Goal: Task Accomplishment & Management: Manage account settings

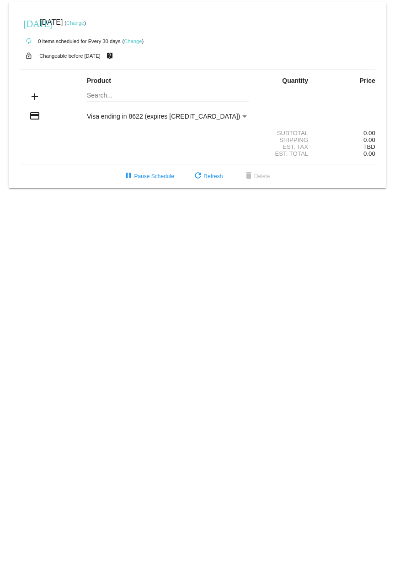
click at [84, 25] on link "Change" at bounding box center [75, 22] width 18 height 5
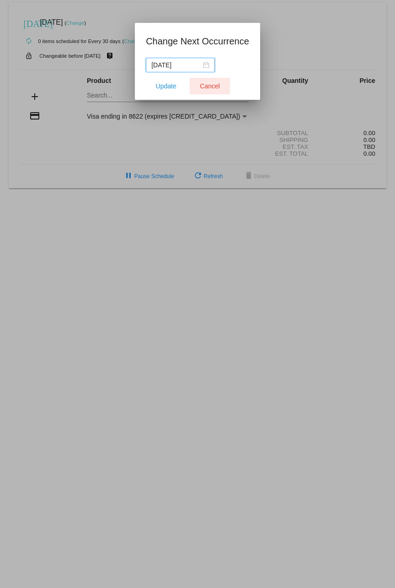
click at [208, 86] on span "Cancel" at bounding box center [210, 85] width 20 height 7
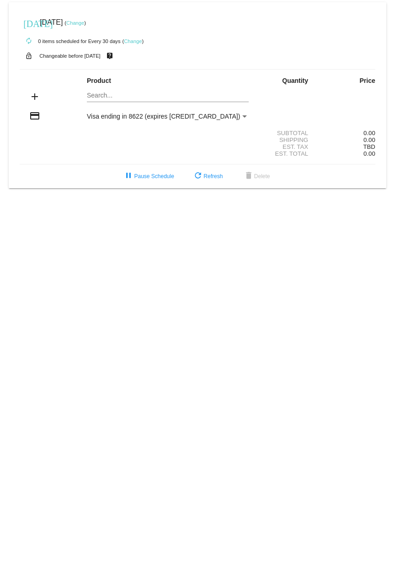
click at [128, 41] on link "Change" at bounding box center [133, 40] width 18 height 5
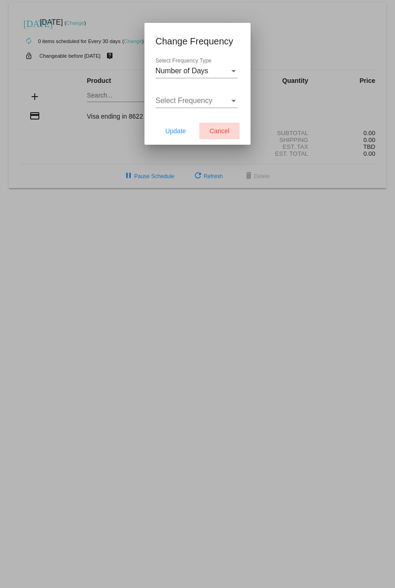
click at [213, 127] on span "Cancel" at bounding box center [220, 130] width 20 height 7
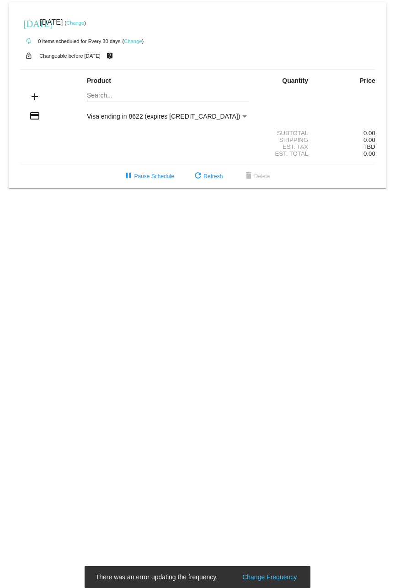
click at [124, 97] on mat-card "[DATE] [DATE] ( Change ) autorenew 0 items scheduled for Every 30 days ( Change…" at bounding box center [198, 95] width 378 height 186
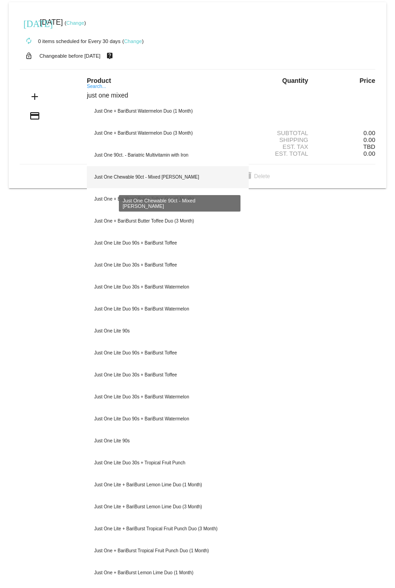
type input "just one mixed"
click at [144, 178] on div "Just One Chewable 90ct - Mixed [PERSON_NAME]" at bounding box center [168, 177] width 162 height 22
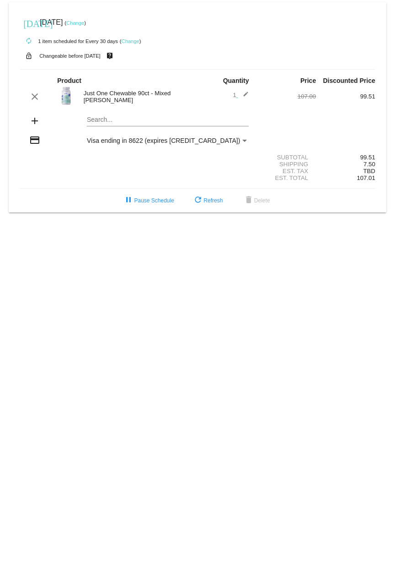
click at [67, 95] on img at bounding box center [66, 95] width 18 height 18
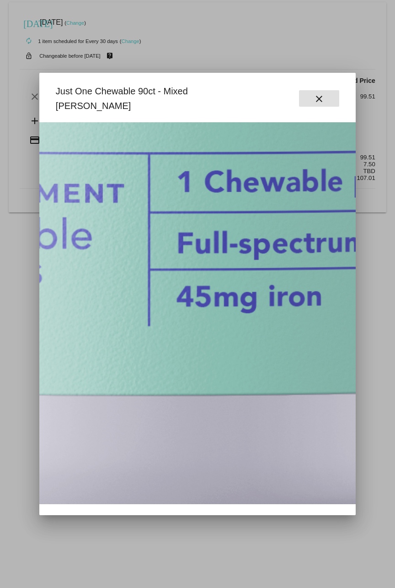
scroll to position [1372, 810]
click at [318, 95] on mat-icon "close" at bounding box center [319, 98] width 11 height 11
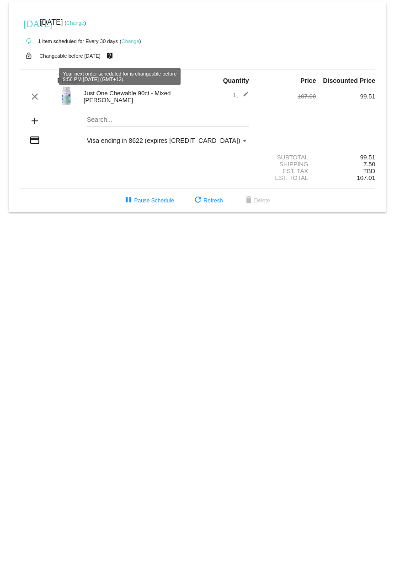
click at [131, 40] on link "Change" at bounding box center [131, 40] width 18 height 5
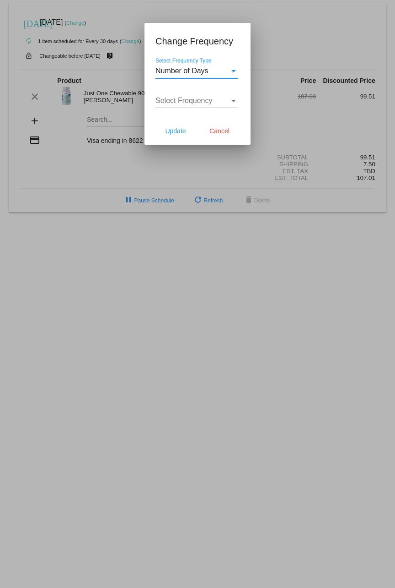
click at [233, 72] on div "Select Frequency Type" at bounding box center [234, 71] width 5 height 2
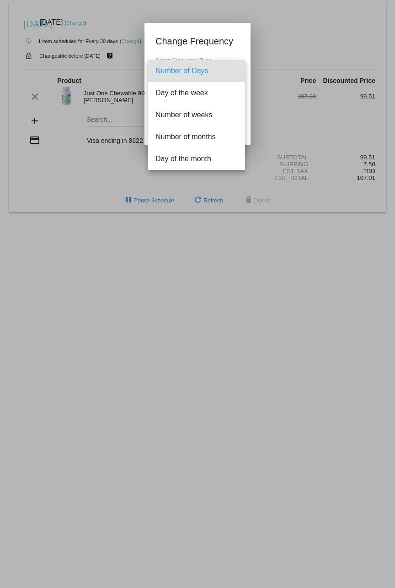
click at [289, 57] on div at bounding box center [197, 294] width 395 height 588
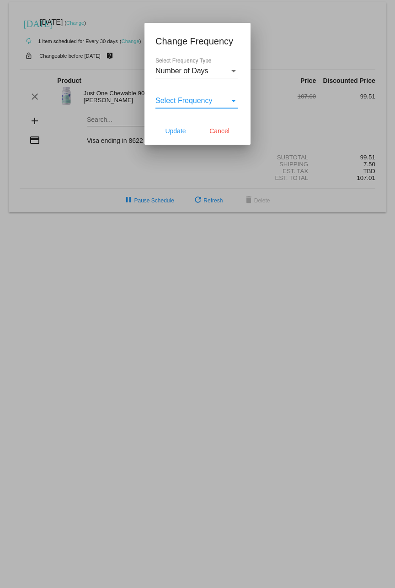
click at [214, 104] on div "Select Frequency" at bounding box center [193, 101] width 74 height 8
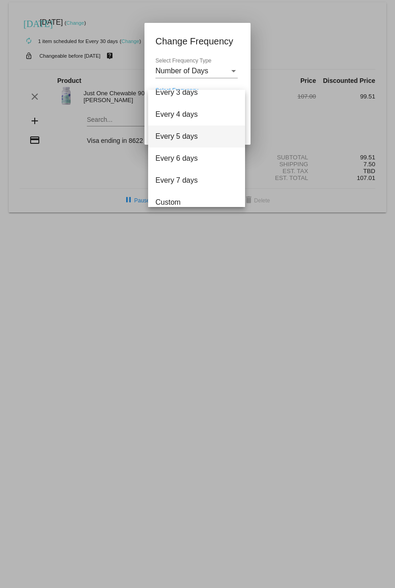
scroll to position [37, 0]
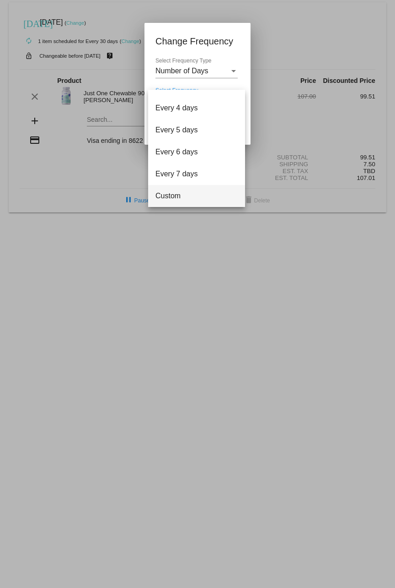
click at [180, 196] on span "Custom" at bounding box center [197, 196] width 82 height 22
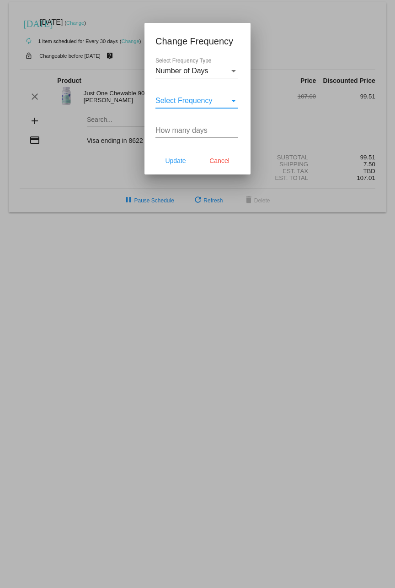
click at [206, 128] on input "How many days" at bounding box center [197, 130] width 82 height 8
click at [233, 129] on input "1" at bounding box center [197, 130] width 82 height 8
drag, startPoint x: 205, startPoint y: 130, endPoint x: 76, endPoint y: 135, distance: 129.2
click at [85, 134] on div "Change Frequency Number of Days Select Frequency Type Select Frequency Select F…" at bounding box center [197, 294] width 395 height 588
type input "90"
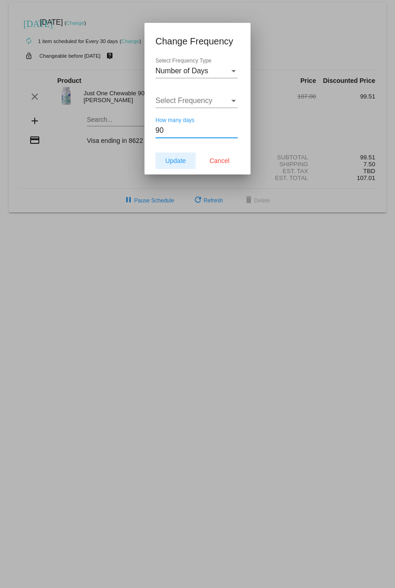
click at [173, 157] on span "Update" at bounding box center [175, 160] width 21 height 7
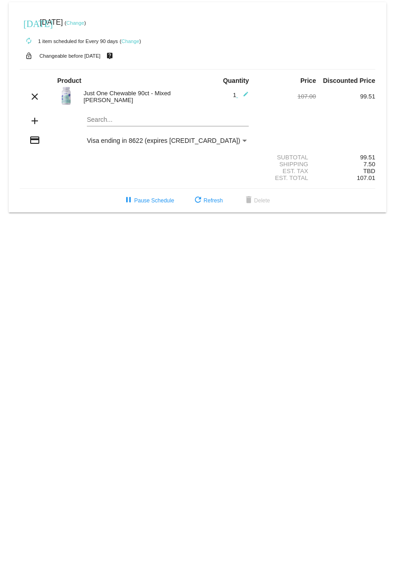
click at [30, 40] on mat-icon "autorenew" at bounding box center [28, 41] width 11 height 11
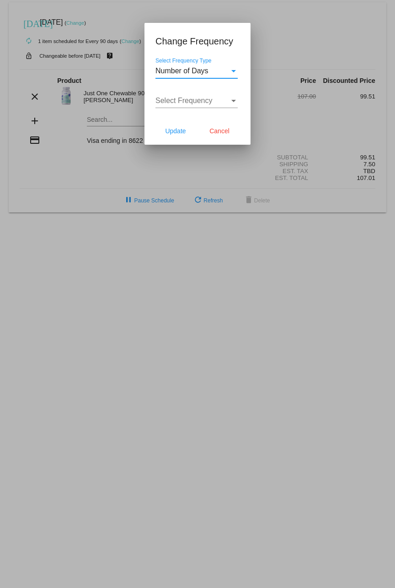
click at [209, 71] on div "Number of Days" at bounding box center [193, 71] width 74 height 8
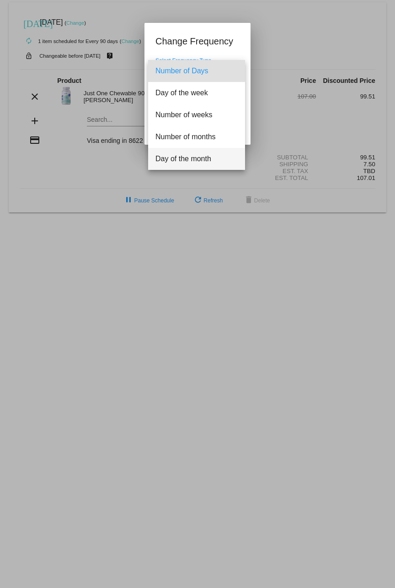
click at [201, 158] on span "Day of the month" at bounding box center [197, 159] width 82 height 22
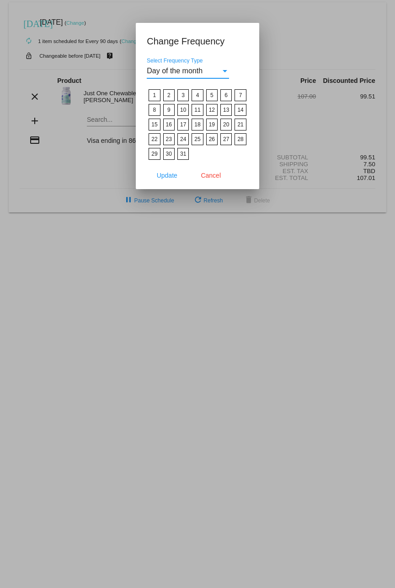
click at [209, 69] on div "Day of the month" at bounding box center [184, 71] width 74 height 8
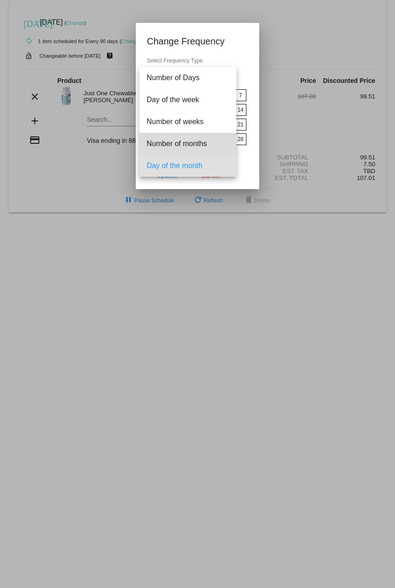
click at [202, 143] on span "Number of months" at bounding box center [188, 144] width 82 height 22
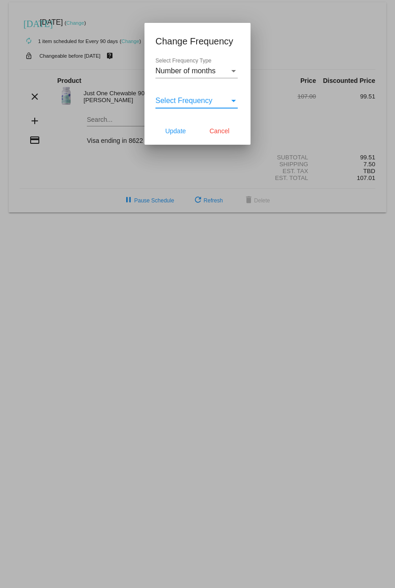
click at [221, 100] on div "Select Frequency" at bounding box center [193, 101] width 74 height 8
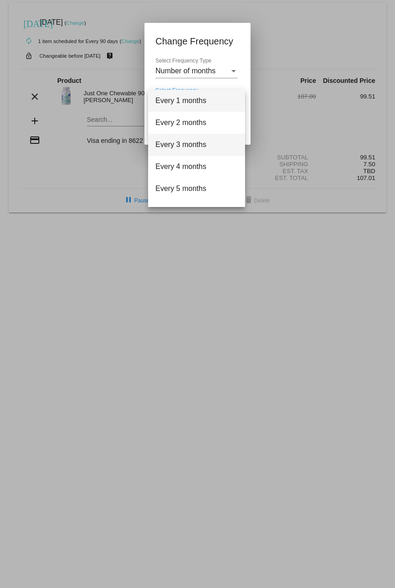
click at [204, 140] on span "Every 3 months" at bounding box center [197, 145] width 82 height 22
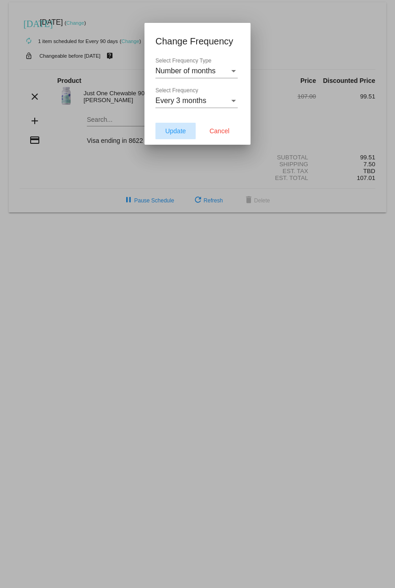
click at [168, 129] on span "Update" at bounding box center [175, 130] width 21 height 7
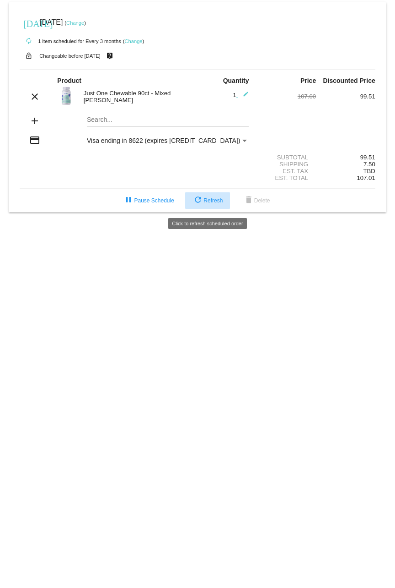
click at [213, 202] on span "refresh Refresh" at bounding box center [208, 200] width 30 height 6
